Goal: Information Seeking & Learning: Learn about a topic

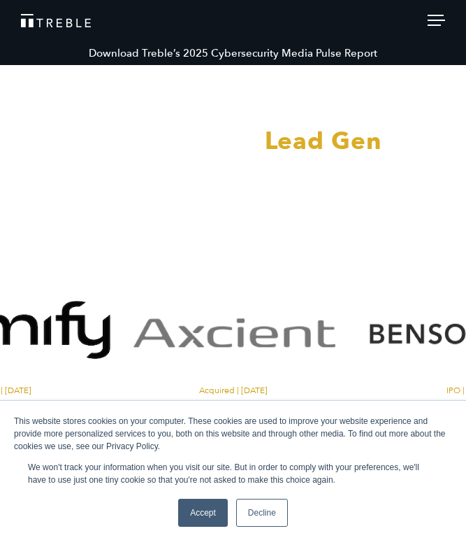
click at [262, 506] on link "Decline" at bounding box center [262, 513] width 52 height 28
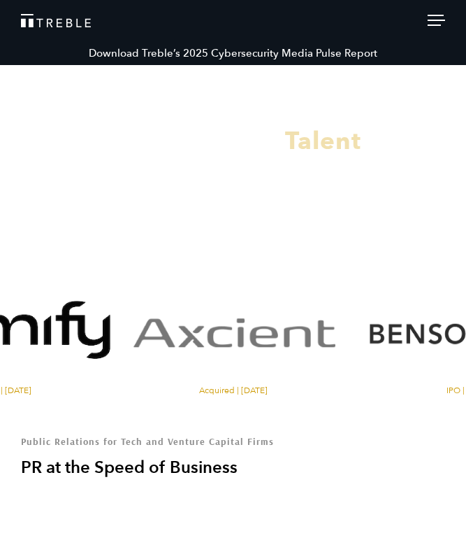
click at [442, 17] on div at bounding box center [436, 22] width 17 height 15
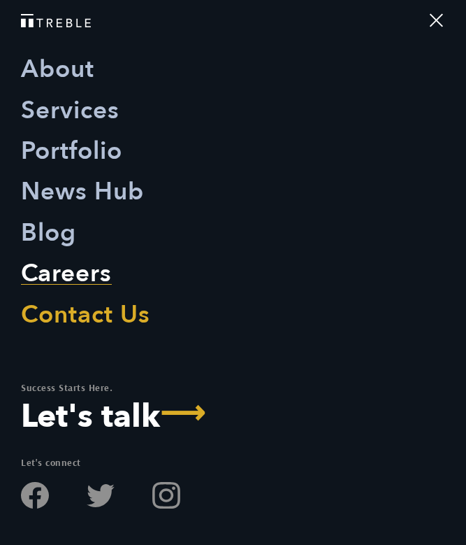
click at [87, 266] on link "Careers" at bounding box center [66, 273] width 91 height 41
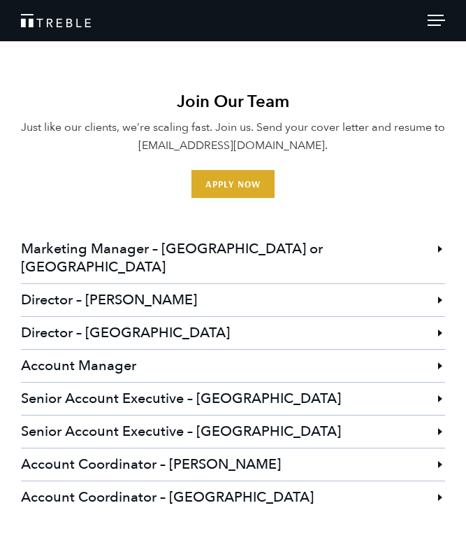
scroll to position [3662, 0]
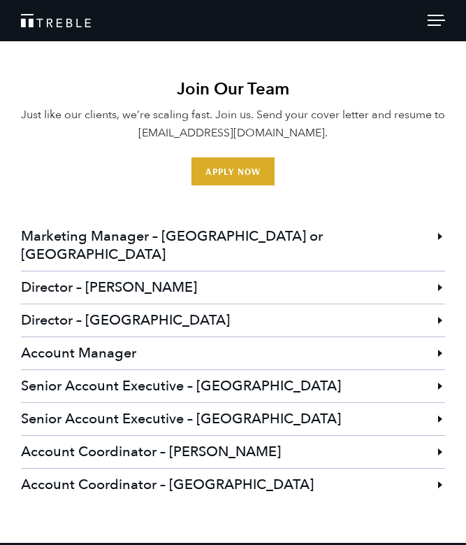
click at [241, 220] on h3 "Marketing Manager – [GEOGRAPHIC_DATA] or [GEOGRAPHIC_DATA]" at bounding box center [233, 245] width 425 height 50
click at [441, 469] on h3 "Account Coordinator – [GEOGRAPHIC_DATA]" at bounding box center [233, 485] width 425 height 32
click at [339, 469] on h3 "Account Coordinator – [GEOGRAPHIC_DATA]" at bounding box center [233, 485] width 425 height 32
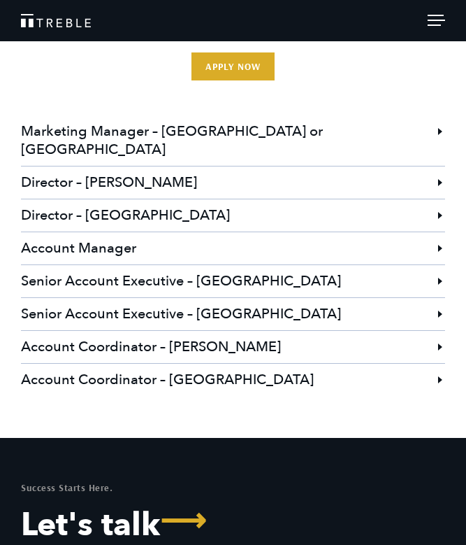
scroll to position [3770, 0]
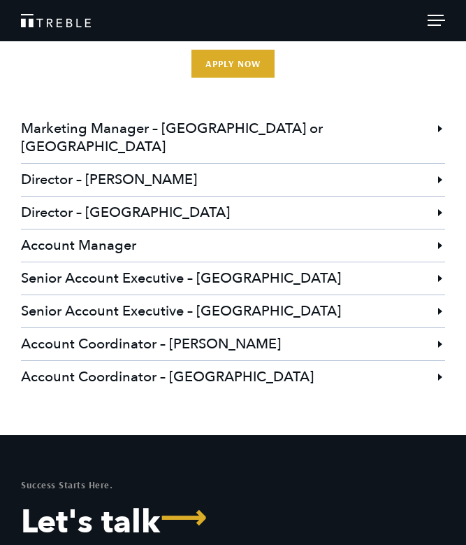
click at [205, 361] on h3 "Account Coordinator – [GEOGRAPHIC_DATA]" at bounding box center [233, 377] width 425 height 32
click at [165, 361] on h3 "Account Coordinator – [GEOGRAPHIC_DATA]" at bounding box center [233, 377] width 425 height 32
click at [415, 328] on h3 "Account Coordinator – [PERSON_NAME]" at bounding box center [233, 344] width 425 height 32
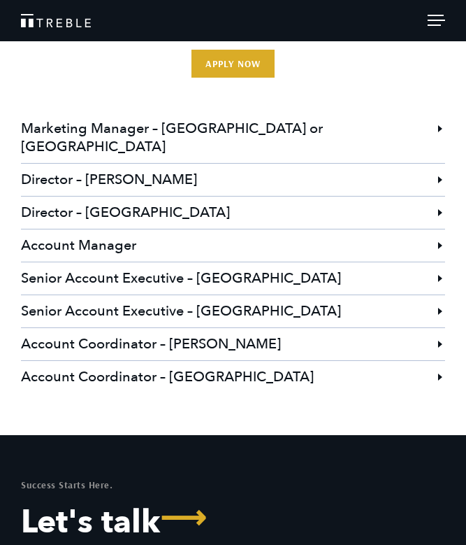
click at [441, 360] on li "Account Coordinator – [GEOGRAPHIC_DATA] Do you thrive under pressure? Love the …" at bounding box center [233, 376] width 425 height 33
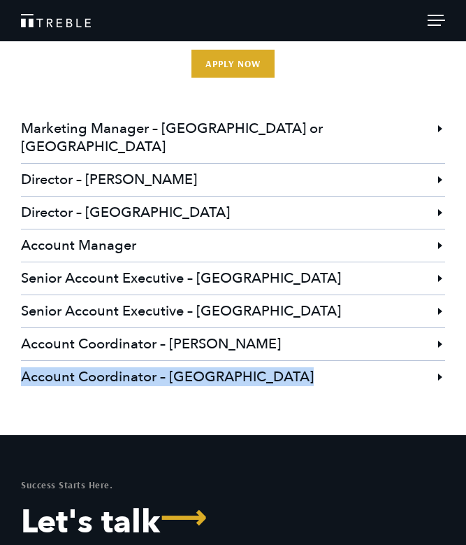
click at [441, 360] on li "Account Coordinator – [GEOGRAPHIC_DATA] Do you thrive under pressure? Love the …" at bounding box center [233, 376] width 425 height 33
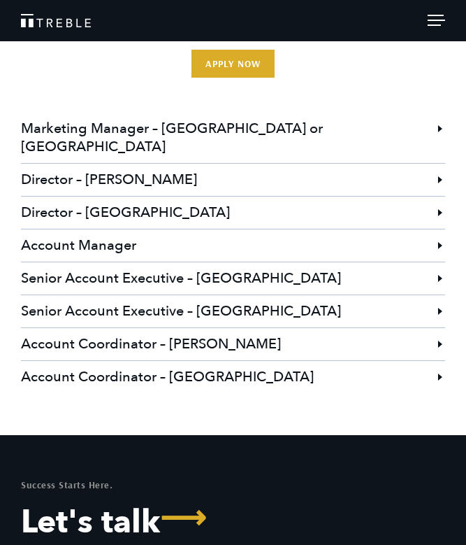
click at [326, 295] on h3 "Senior Account Executive – [GEOGRAPHIC_DATA]" at bounding box center [233, 311] width 425 height 32
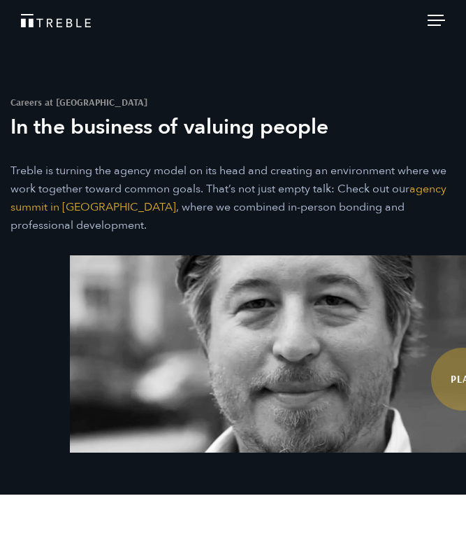
scroll to position [0, 0]
click at [439, 29] on div at bounding box center [436, 22] width 17 height 15
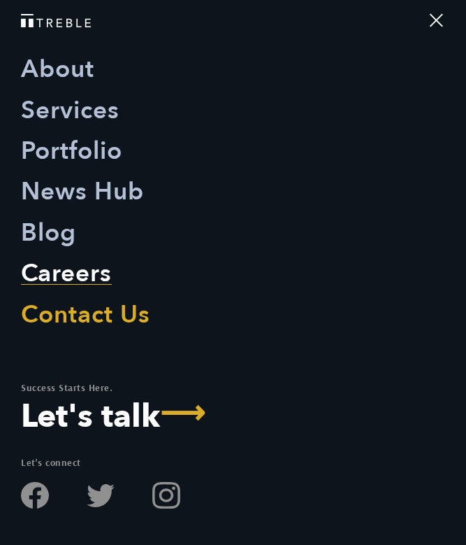
click at [61, 273] on link "Careers" at bounding box center [66, 273] width 91 height 41
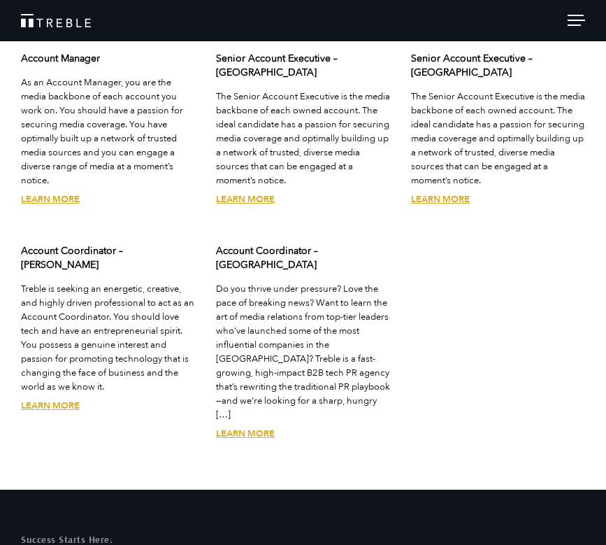
scroll to position [3532, 0]
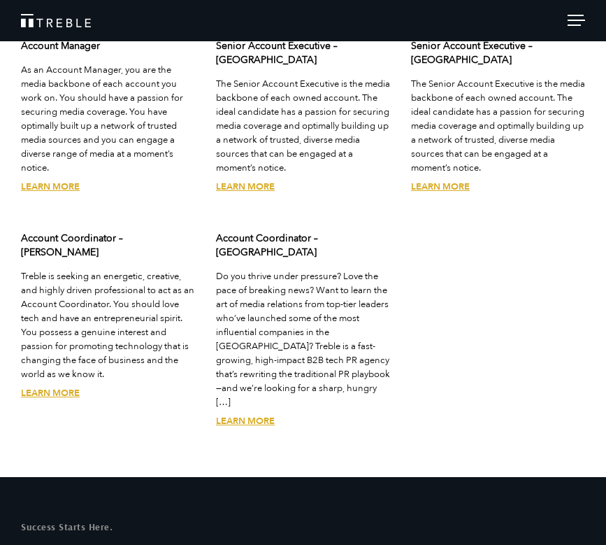
click at [257, 415] on link "Learn More" at bounding box center [245, 421] width 59 height 13
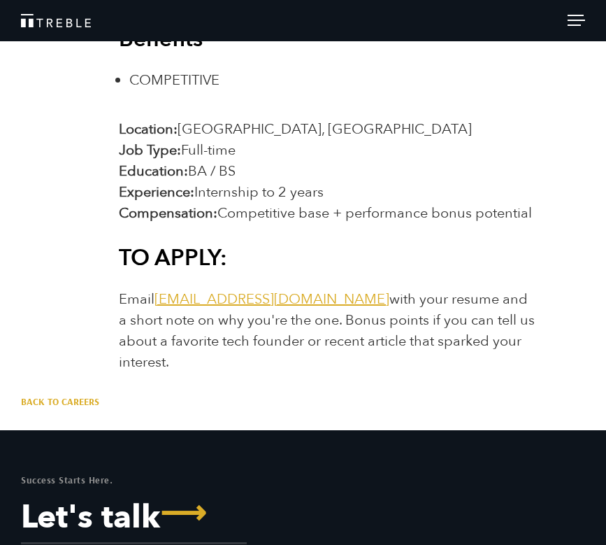
scroll to position [2398, 0]
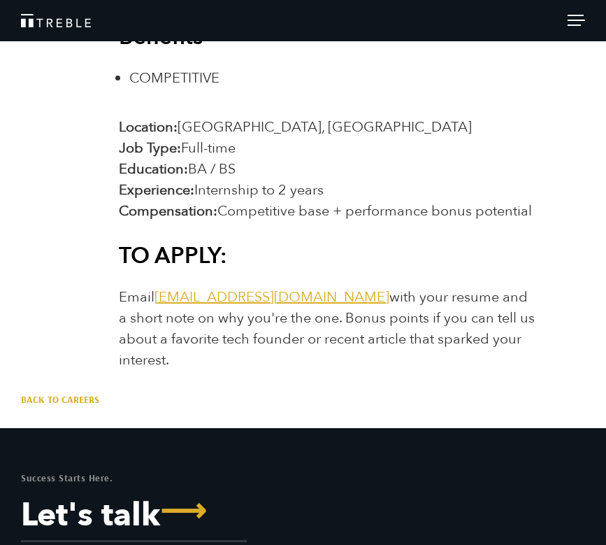
drag, startPoint x: 534, startPoint y: 362, endPoint x: 190, endPoint y: 60, distance: 458.0
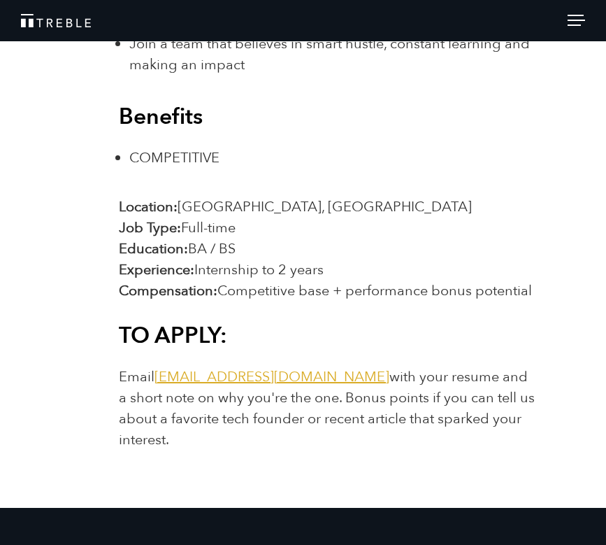
scroll to position [2319, 0]
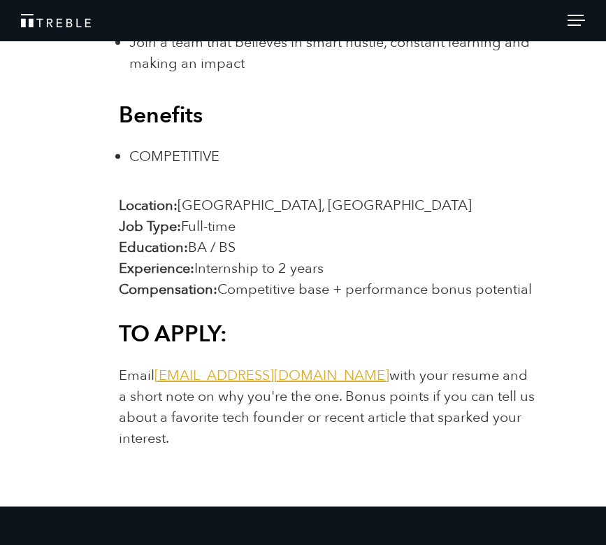
drag, startPoint x: 536, startPoint y: 440, endPoint x: 190, endPoint y: 119, distance: 471.6
click at [363, 220] on p "Location: San Francisco, CA Job Type: Full-time Education: BA / BS Experience: …" at bounding box center [328, 247] width 418 height 105
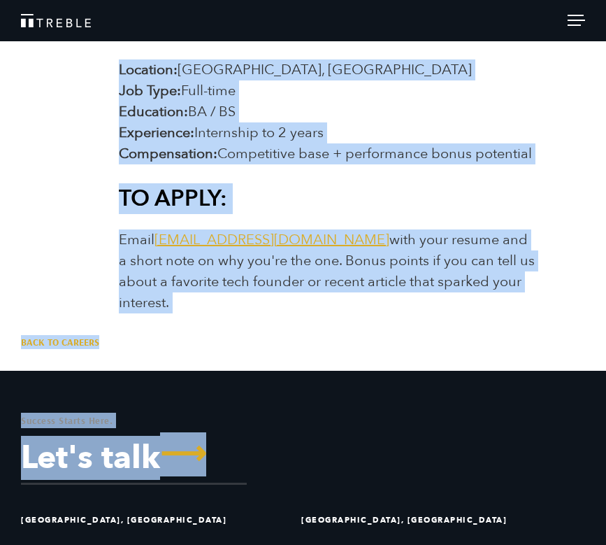
scroll to position [2479, 0]
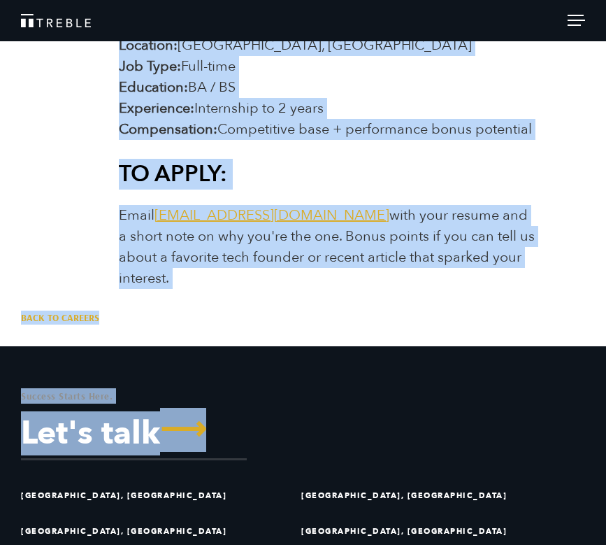
drag, startPoint x: 120, startPoint y: 295, endPoint x: 624, endPoint y: 280, distance: 503.8
copy div "Do you thrive under pressure? Love the pace of breaking news? Want to learn the…"
